Goal: Find specific page/section: Find specific page/section

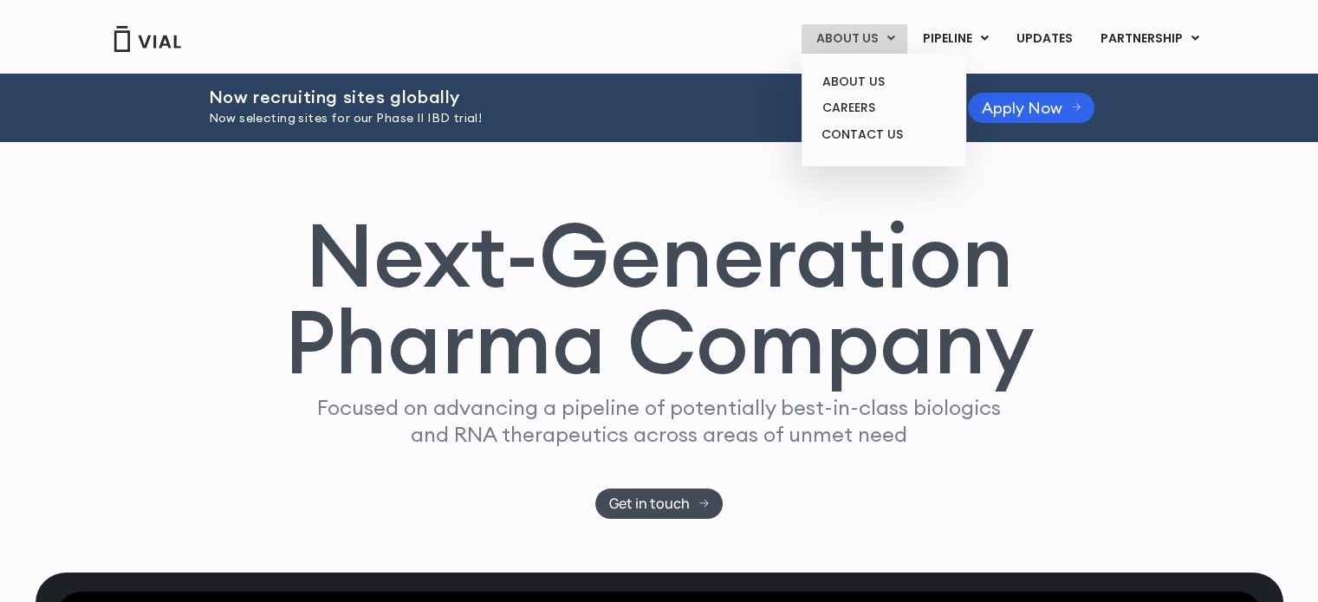
click at [866, 33] on link "ABOUT US" at bounding box center [854, 38] width 106 height 29
click at [870, 86] on link "ABOUT US" at bounding box center [883, 81] width 152 height 27
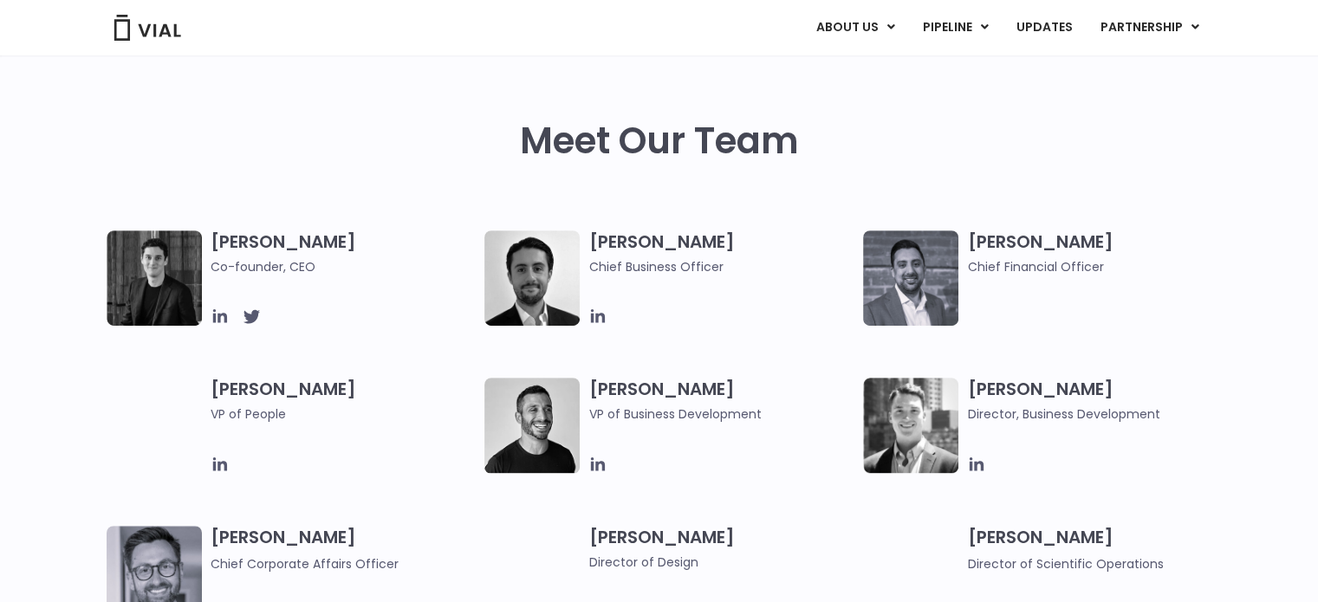
scroll to position [173, 0]
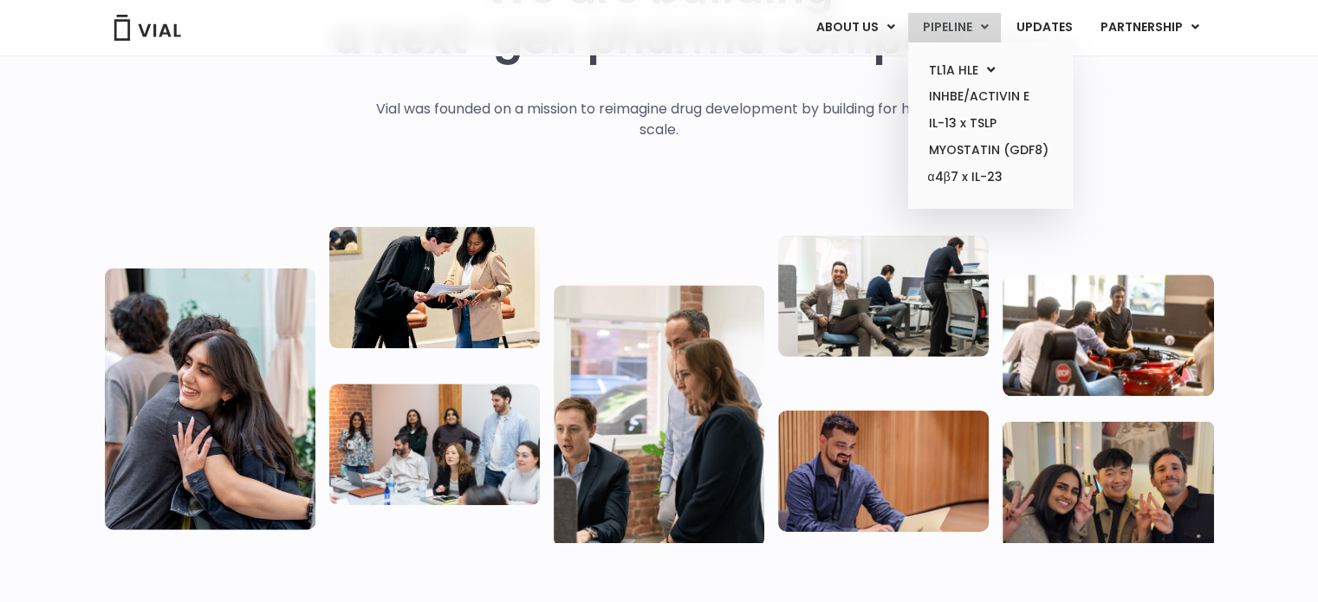
click at [952, 23] on link "PIPELINE" at bounding box center [954, 27] width 93 height 29
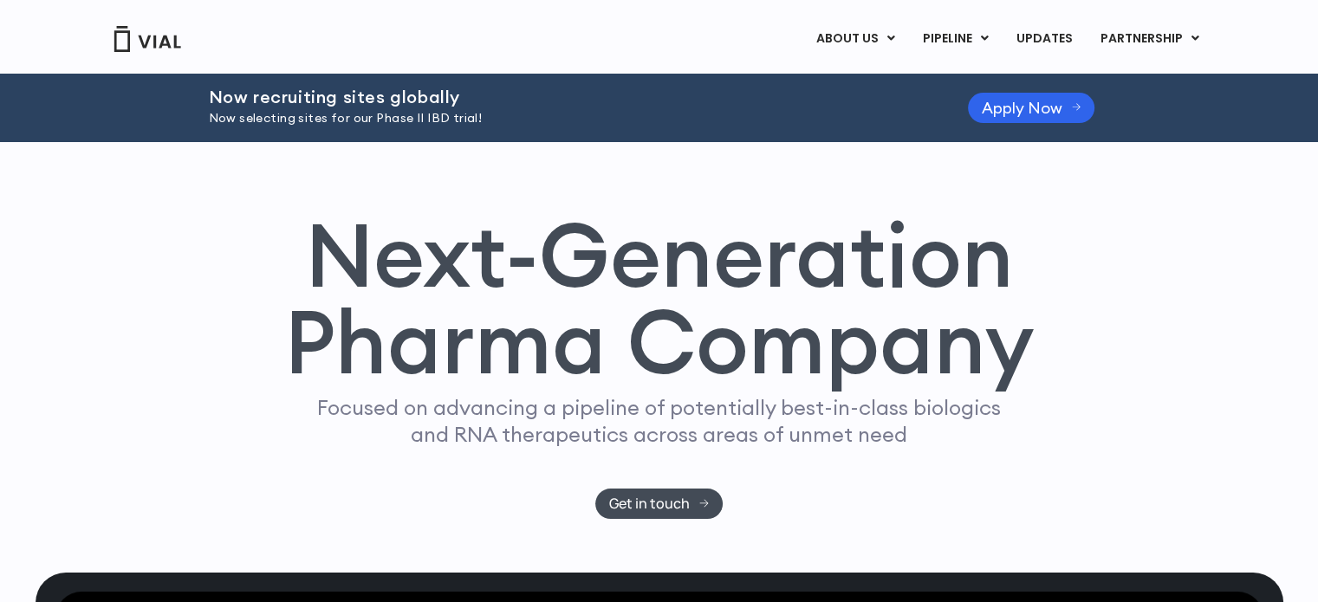
click at [1109, 324] on div "Next-Generation Pharma Company Focused on advancing a pipeline of potentially b…" at bounding box center [659, 365] width 1109 height 308
